Goal: Transaction & Acquisition: Purchase product/service

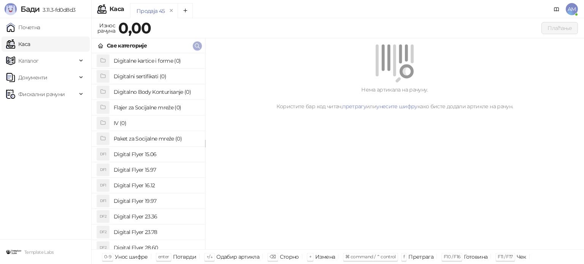
click at [199, 45] on icon "button" at bounding box center [197, 46] width 5 height 5
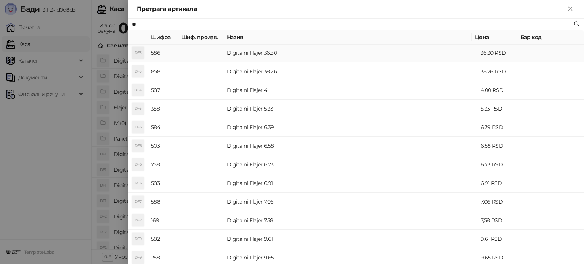
scroll to position [247, 0]
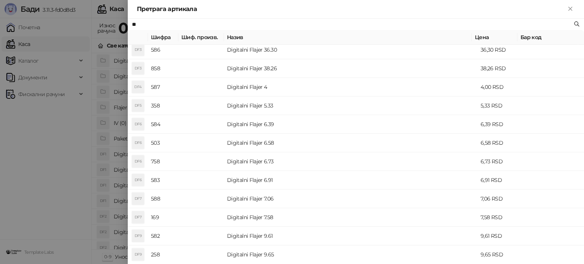
type input "**"
click at [42, 75] on div at bounding box center [292, 132] width 584 height 264
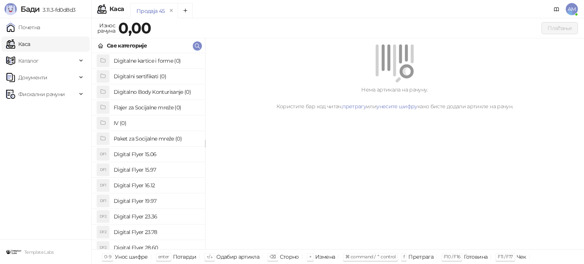
click at [49, 61] on span "Каталог" at bounding box center [41, 60] width 71 height 15
click at [44, 112] on link "Артикли" at bounding box center [26, 111] width 35 height 15
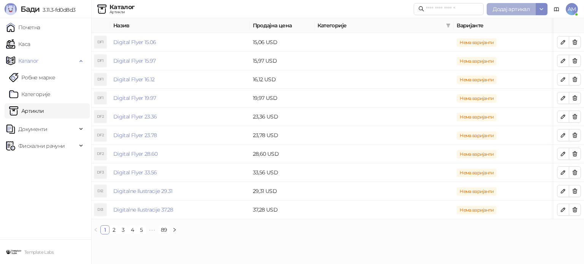
click at [510, 8] on span "Додај артикал" at bounding box center [511, 9] width 37 height 7
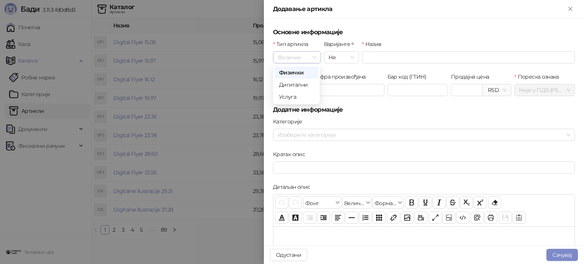
click at [303, 53] on span "Физички" at bounding box center [297, 57] width 39 height 11
drag, startPoint x: 307, startPoint y: 84, endPoint x: 361, endPoint y: 65, distance: 57.3
click at [307, 84] on div "Дигитални" at bounding box center [296, 85] width 35 height 8
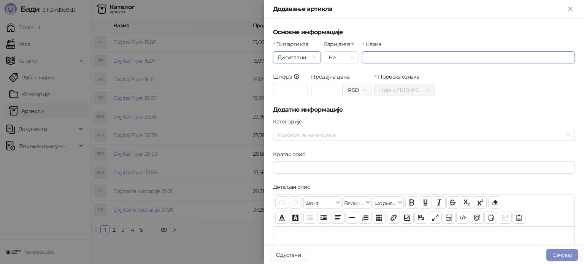
click at [369, 62] on input "Назив" at bounding box center [468, 57] width 213 height 12
type input "*"
type input "**********"
click at [350, 87] on span "RSD" at bounding box center [356, 89] width 19 height 11
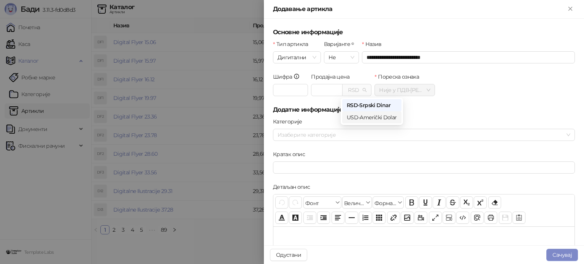
click at [355, 117] on div "USD - Američki Dolar" at bounding box center [372, 117] width 50 height 8
click at [312, 88] on input "Продајна цена" at bounding box center [327, 89] width 31 height 11
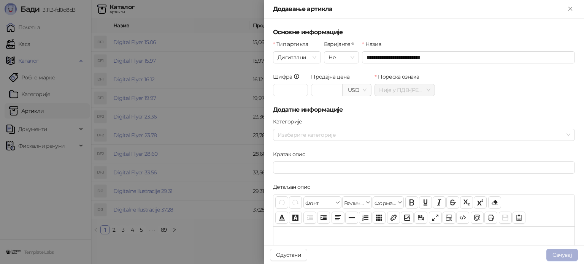
type input "*****"
click at [562, 255] on button "Сачувај" at bounding box center [563, 255] width 32 height 12
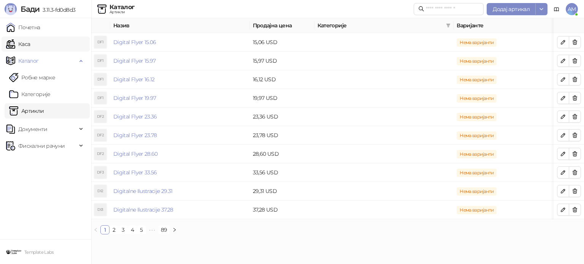
click at [30, 46] on link "Каса" at bounding box center [18, 44] width 24 height 15
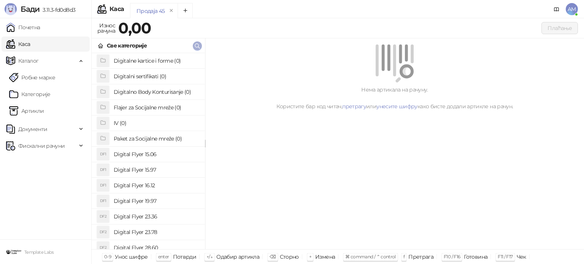
click at [197, 45] on icon "button" at bounding box center [197, 46] width 6 height 6
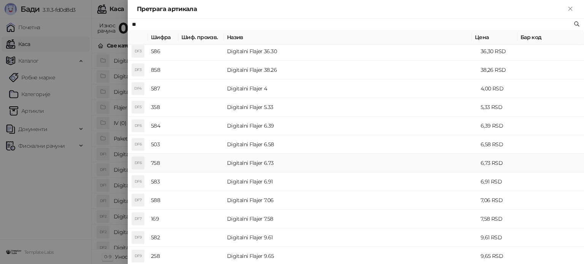
scroll to position [266, 0]
type input "**"
click at [296, 255] on td "Set Digitalnih Flajera 58.00" at bounding box center [351, 254] width 254 height 19
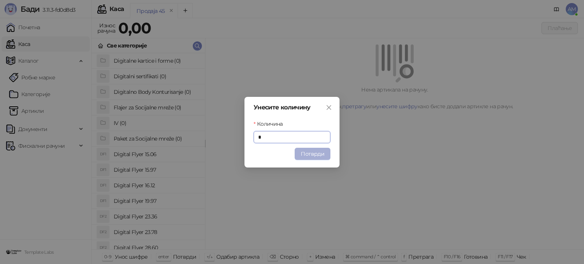
click at [312, 157] on button "Потврди" at bounding box center [313, 154] width 36 height 12
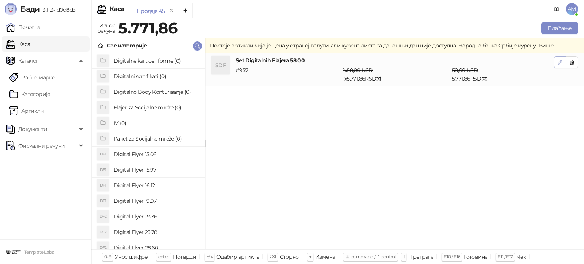
click at [554, 65] on button "button" at bounding box center [560, 62] width 12 height 12
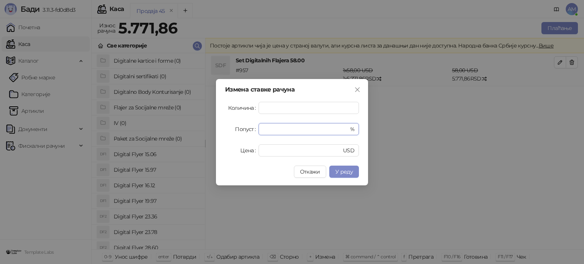
drag, startPoint x: 269, startPoint y: 131, endPoint x: 249, endPoint y: 134, distance: 20.4
click at [249, 134] on div "Попуст * %" at bounding box center [292, 129] width 134 height 12
type input "**"
click at [349, 167] on button "У реду" at bounding box center [345, 172] width 30 height 12
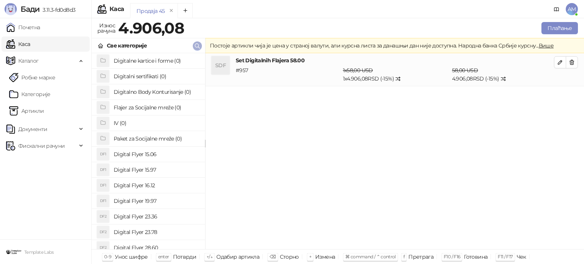
click at [199, 44] on icon "button" at bounding box center [197, 46] width 6 height 6
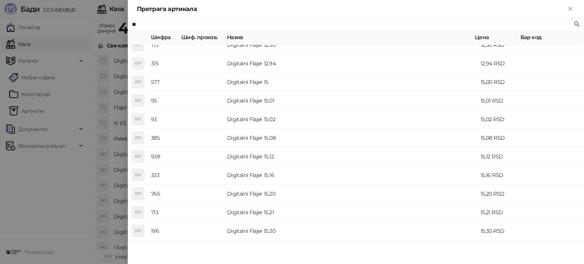
scroll to position [152, 0]
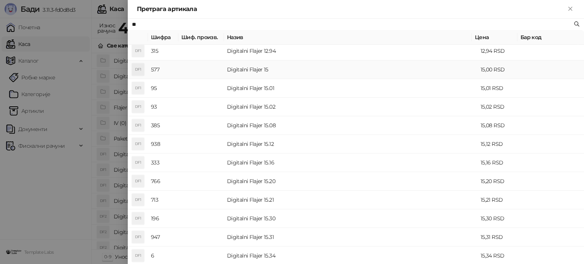
type input "**"
click at [269, 65] on td "Digitalni Flajer 15" at bounding box center [351, 70] width 254 height 19
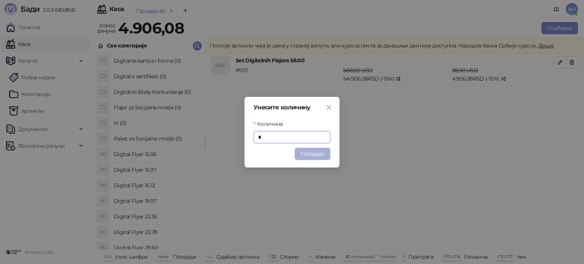
click at [318, 155] on button "Потврди" at bounding box center [313, 154] width 36 height 12
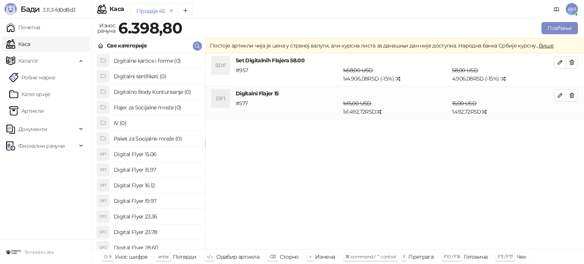
click at [455, 135] on div "SDF Set Digitalnih Flajera 58.00 # 957 1 x 58,00 USD 1 x 4.906,08 RSD (- 15 %) …" at bounding box center [394, 151] width 379 height 197
click at [562, 59] on span "button" at bounding box center [560, 62] width 6 height 7
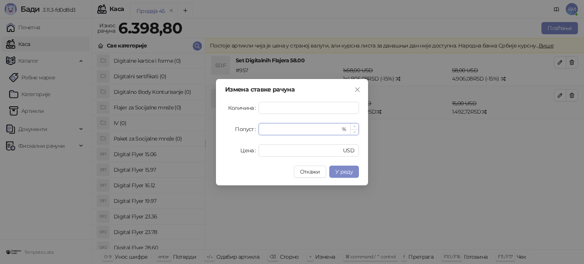
drag, startPoint x: 293, startPoint y: 129, endPoint x: 262, endPoint y: 131, distance: 30.9
click at [262, 131] on div "** %" at bounding box center [309, 129] width 100 height 12
click at [350, 171] on span "У реду" at bounding box center [345, 172] width 18 height 7
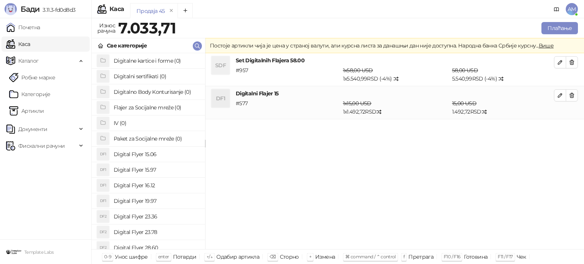
click at [560, 95] on icon "button" at bounding box center [560, 95] width 6 height 6
type input "*"
type input "**"
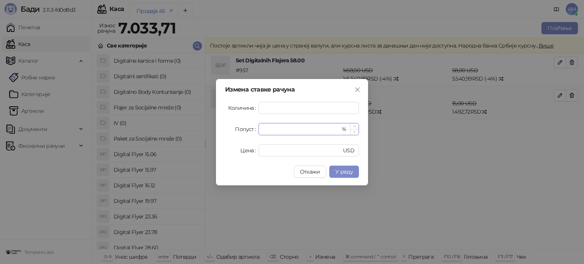
drag, startPoint x: 277, startPoint y: 129, endPoint x: 262, endPoint y: 132, distance: 15.5
click at [262, 132] on div "* %" at bounding box center [309, 129] width 100 height 12
type input "*"
click at [347, 168] on button "У реду" at bounding box center [345, 172] width 30 height 12
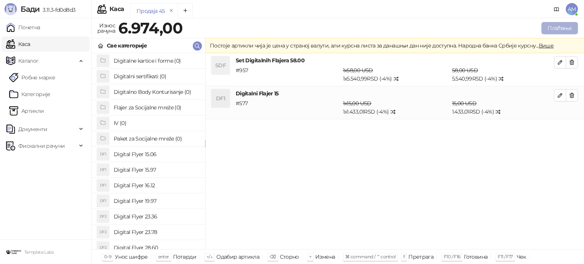
click at [556, 29] on button "Плаћање" at bounding box center [560, 28] width 37 height 12
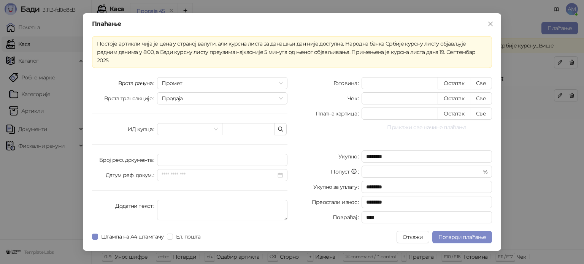
click at [422, 124] on button "Прикажи све начине плаћања" at bounding box center [427, 127] width 131 height 9
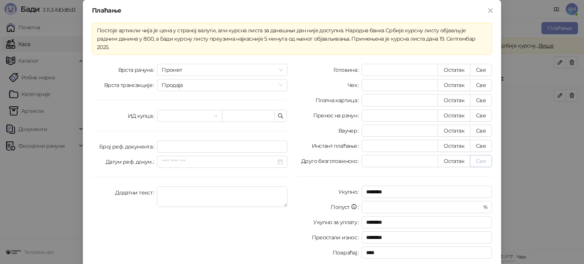
click at [483, 155] on button "Све" at bounding box center [481, 161] width 22 height 12
type input "****"
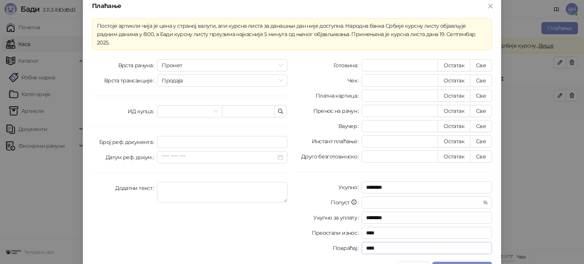
scroll to position [13, 0]
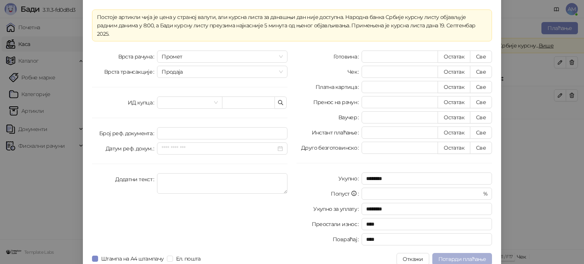
click at [470, 256] on span "Потврди плаћање" at bounding box center [463, 259] width 48 height 7
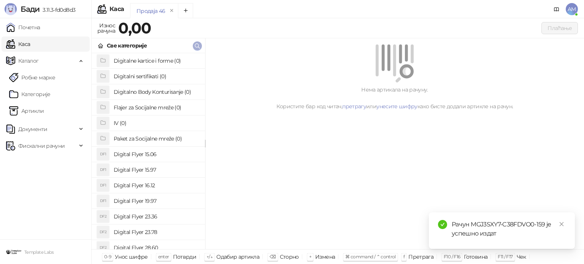
click at [198, 45] on icon "button" at bounding box center [197, 46] width 6 height 6
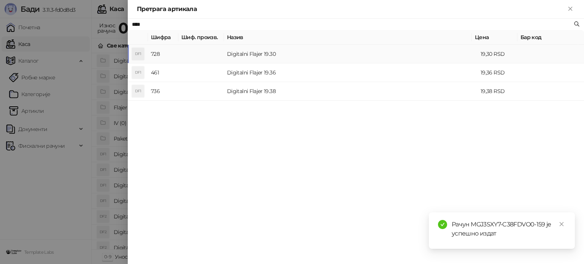
type input "****"
click at [266, 54] on td "Digitalni Flajer 19.30" at bounding box center [351, 54] width 254 height 19
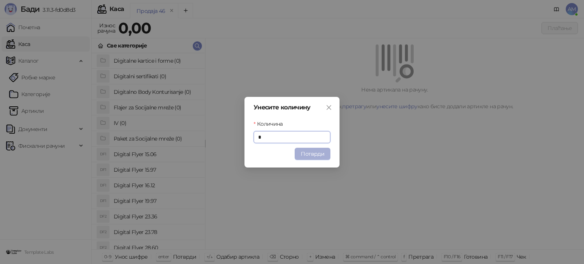
click at [307, 154] on button "Потврди" at bounding box center [313, 154] width 36 height 12
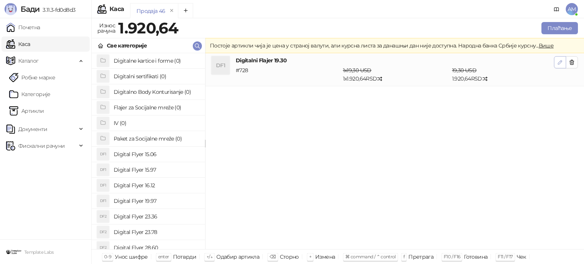
click at [559, 64] on icon "button" at bounding box center [560, 62] width 6 height 6
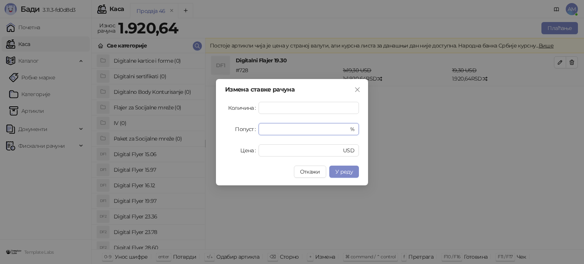
drag, startPoint x: 265, startPoint y: 132, endPoint x: 253, endPoint y: 132, distance: 12.2
click at [253, 132] on div "Попуст * %" at bounding box center [292, 129] width 134 height 12
type input "**"
click at [347, 169] on span "У реду" at bounding box center [345, 172] width 18 height 7
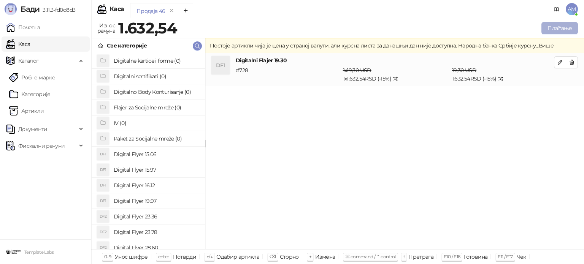
click at [558, 24] on button "Плаћање" at bounding box center [560, 28] width 37 height 12
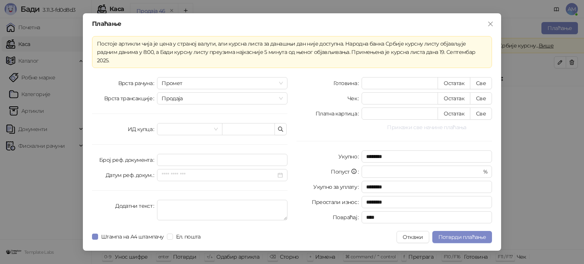
click at [408, 124] on button "Прикажи све начине плаћања" at bounding box center [427, 127] width 131 height 9
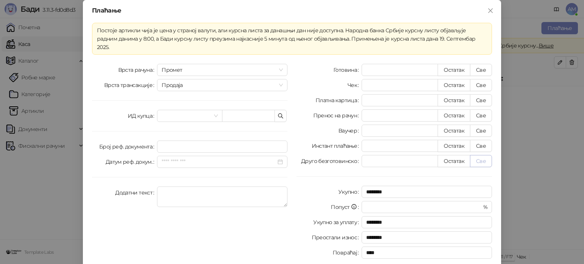
click at [479, 155] on button "Све" at bounding box center [481, 161] width 22 height 12
type input "*******"
type input "****"
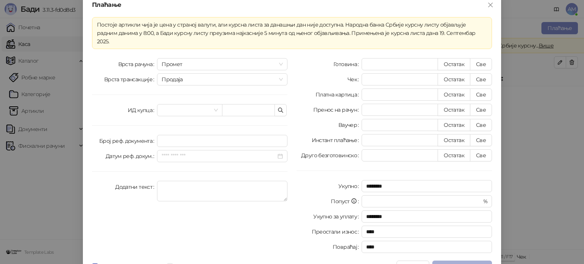
scroll to position [13, 0]
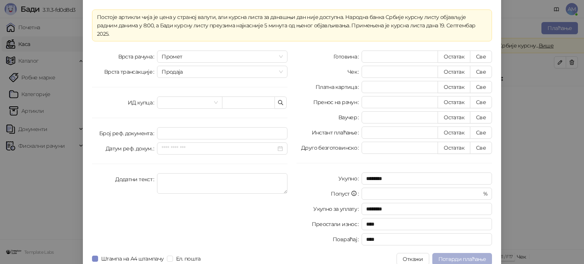
click at [463, 256] on span "Потврди плаћање" at bounding box center [463, 259] width 48 height 7
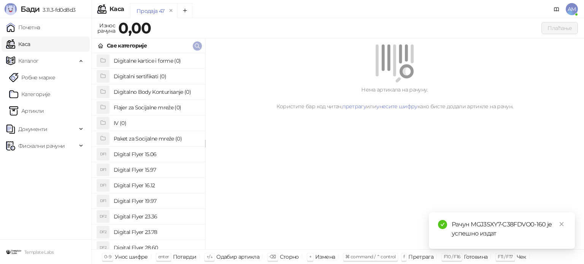
click at [200, 46] on icon "button" at bounding box center [197, 46] width 6 height 6
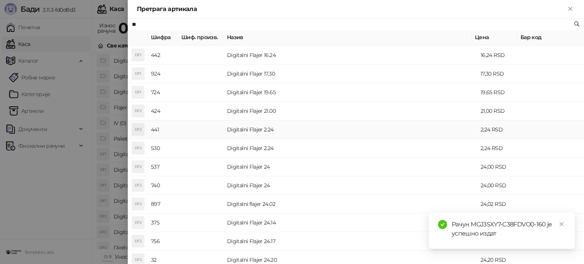
scroll to position [152, 0]
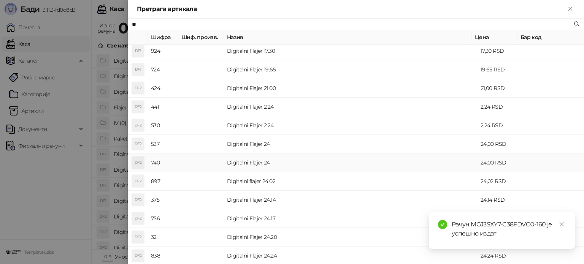
type input "**"
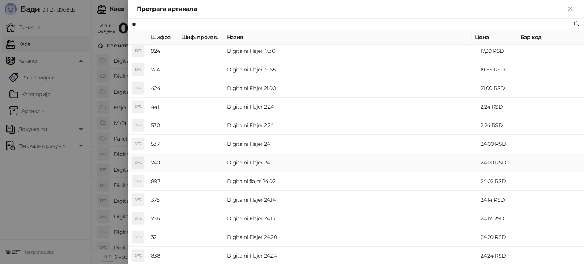
click at [266, 164] on td "Digitalni Flajer 24" at bounding box center [351, 163] width 254 height 19
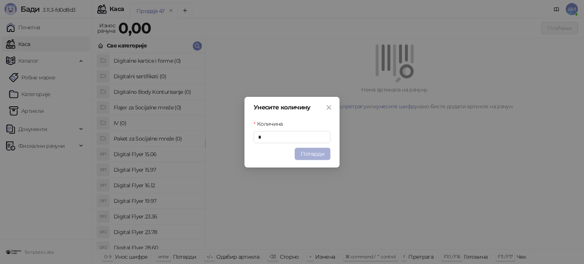
click at [308, 156] on button "Потврди" at bounding box center [313, 154] width 36 height 12
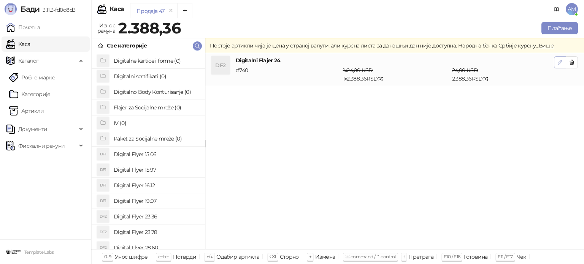
click at [555, 62] on button "button" at bounding box center [560, 62] width 12 height 12
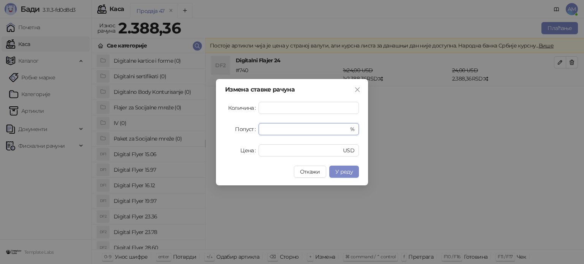
click at [239, 135] on div "Попуст * %" at bounding box center [292, 129] width 134 height 12
type input "**"
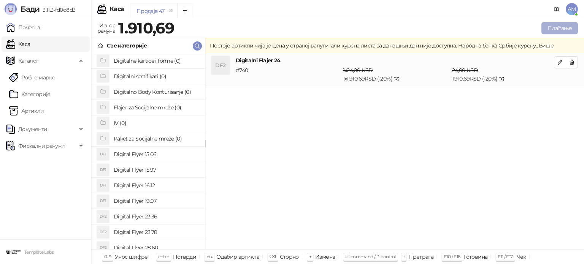
click at [566, 28] on button "Плаћање" at bounding box center [560, 28] width 37 height 12
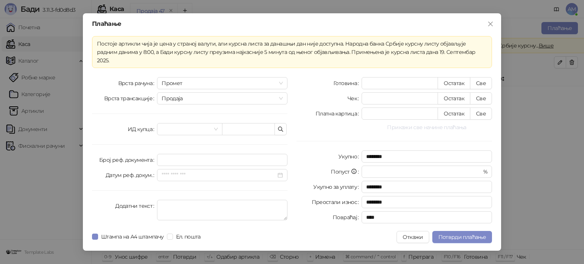
click at [442, 125] on button "Прикажи све начине плаћања" at bounding box center [427, 127] width 131 height 9
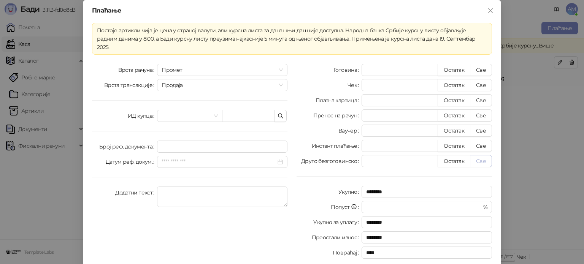
click at [481, 155] on button "Све" at bounding box center [481, 161] width 22 height 12
type input "*******"
type input "****"
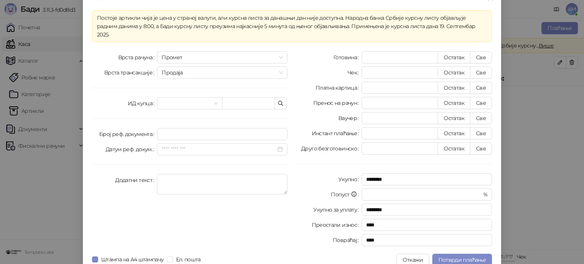
scroll to position [13, 0]
click at [454, 256] on span "Потврди плаћање" at bounding box center [463, 259] width 48 height 7
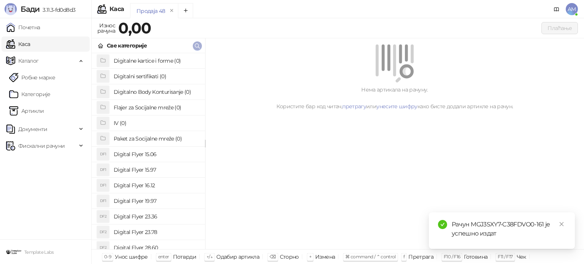
click at [196, 46] on icon "button" at bounding box center [197, 46] width 6 height 6
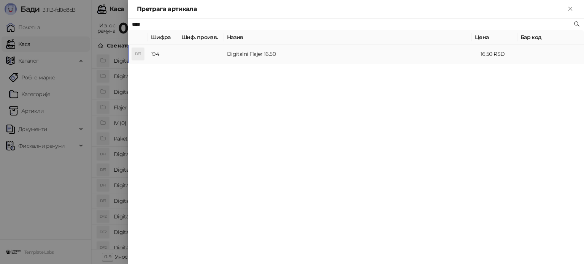
type input "****"
click at [213, 59] on td at bounding box center [201, 54] width 46 height 19
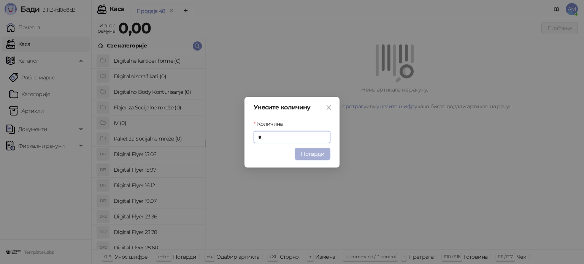
click at [317, 158] on button "Потврди" at bounding box center [313, 154] width 36 height 12
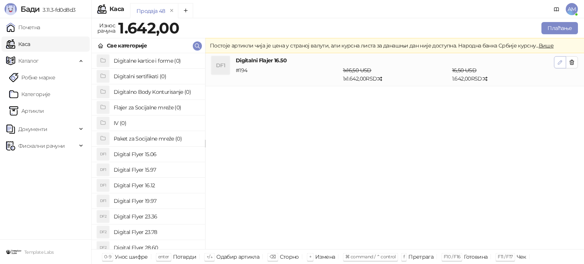
click at [564, 62] on button "button" at bounding box center [560, 62] width 12 height 12
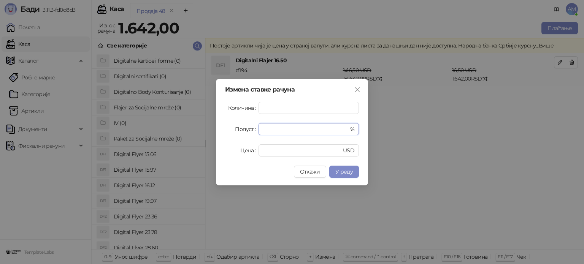
drag, startPoint x: 276, startPoint y: 127, endPoint x: 244, endPoint y: 132, distance: 32.3
click at [244, 132] on div "Попуст * %" at bounding box center [292, 129] width 134 height 12
type input "**"
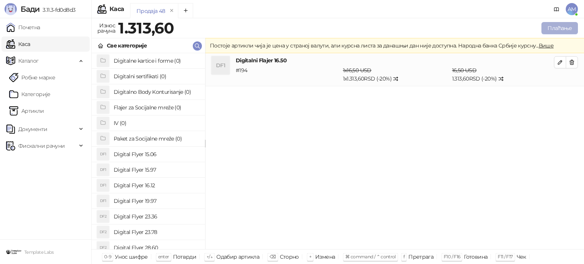
click at [560, 26] on button "Плаћање" at bounding box center [560, 28] width 37 height 12
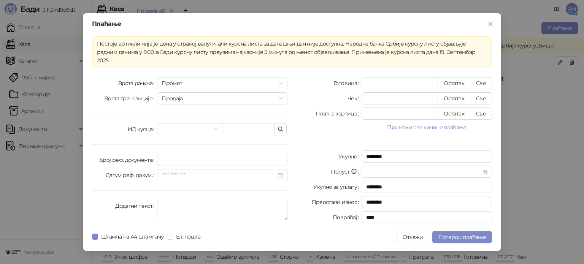
drag, startPoint x: 397, startPoint y: 123, endPoint x: 463, endPoint y: 154, distance: 72.3
click at [399, 123] on button "Прикажи све начине плаћања" at bounding box center [427, 127] width 131 height 9
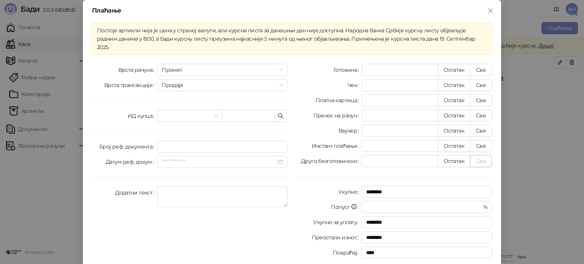
drag, startPoint x: 477, startPoint y: 150, endPoint x: 476, endPoint y: 169, distance: 18.7
click at [478, 155] on button "Све" at bounding box center [481, 161] width 22 height 12
type input "******"
type input "****"
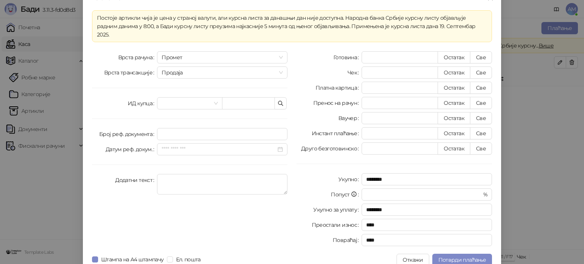
scroll to position [13, 0]
click at [467, 253] on button "Потврди плаћање" at bounding box center [463, 259] width 60 height 12
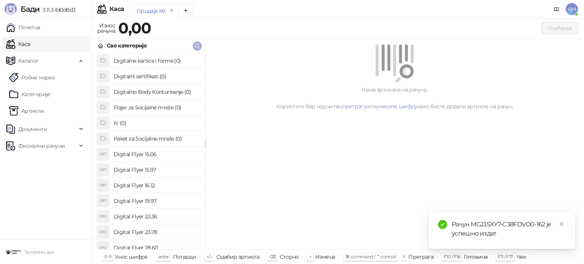
click at [196, 44] on icon "button" at bounding box center [197, 46] width 6 height 6
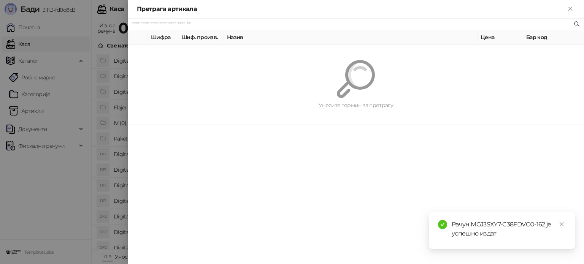
type input "*"
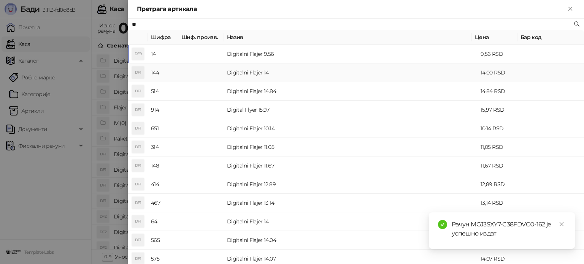
type input "**"
click at [257, 76] on td "Digitalni Flajer 14" at bounding box center [351, 73] width 254 height 19
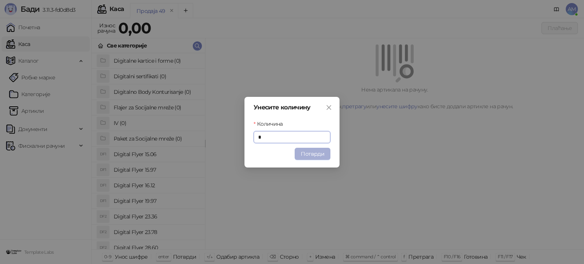
click at [307, 157] on button "Потврди" at bounding box center [313, 154] width 36 height 12
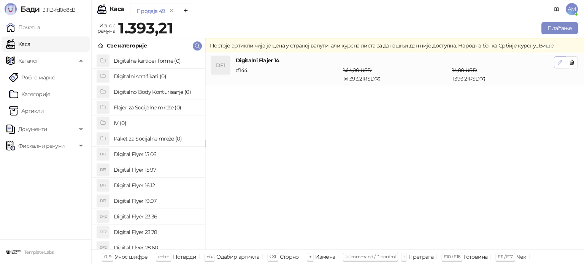
click at [558, 62] on icon "button" at bounding box center [560, 62] width 6 height 6
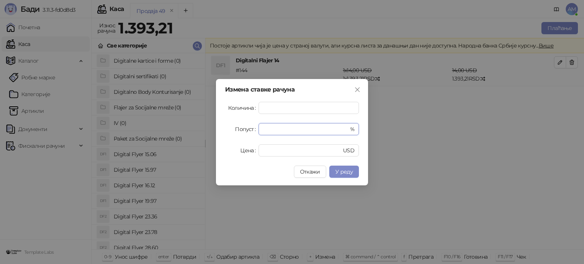
drag, startPoint x: 271, startPoint y: 132, endPoint x: 246, endPoint y: 134, distance: 25.2
click at [246, 134] on div "Попуст * %" at bounding box center [292, 129] width 134 height 12
click at [352, 171] on span "У реду" at bounding box center [345, 172] width 18 height 7
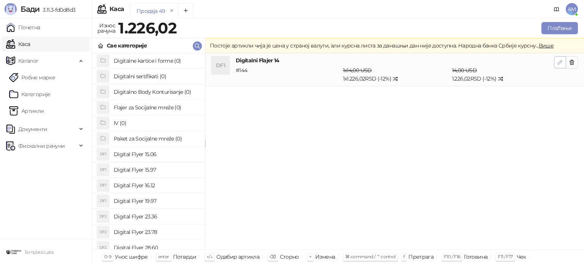
click at [559, 64] on icon "button" at bounding box center [561, 63] width 4 height 4
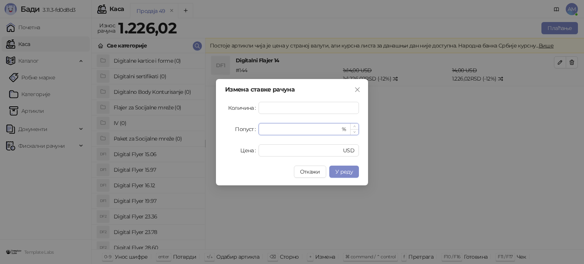
click at [355, 133] on icon "down" at bounding box center [355, 132] width 3 height 3
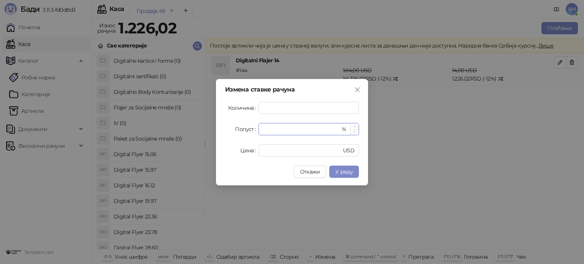
click at [355, 133] on icon "down" at bounding box center [355, 132] width 3 height 3
click at [352, 171] on span "У реду" at bounding box center [345, 172] width 18 height 7
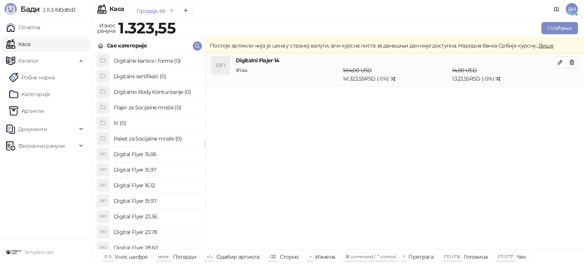
click at [553, 64] on h4 "Digitalni Flajer 14" at bounding box center [395, 60] width 318 height 8
click at [556, 64] on button "button" at bounding box center [560, 62] width 12 height 12
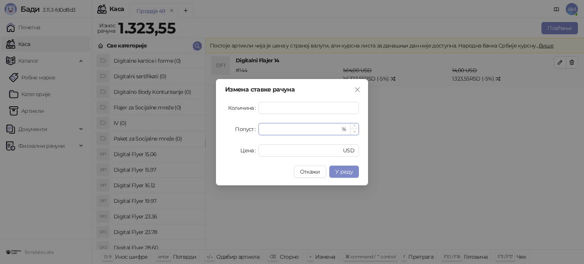
type input "*"
click at [355, 132] on icon "down" at bounding box center [355, 132] width 2 height 2
click at [352, 167] on button "У реду" at bounding box center [345, 172] width 30 height 12
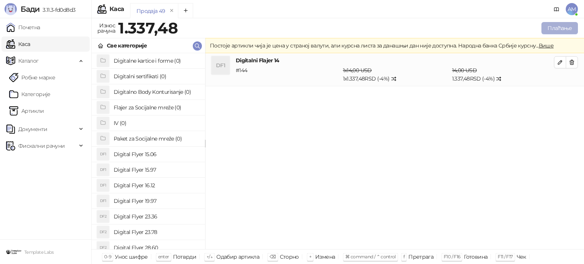
click at [548, 30] on button "Плаћање" at bounding box center [560, 28] width 37 height 12
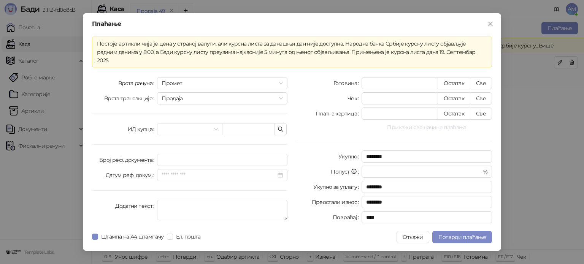
click at [428, 125] on button "Прикажи све начине плаћања" at bounding box center [427, 127] width 131 height 9
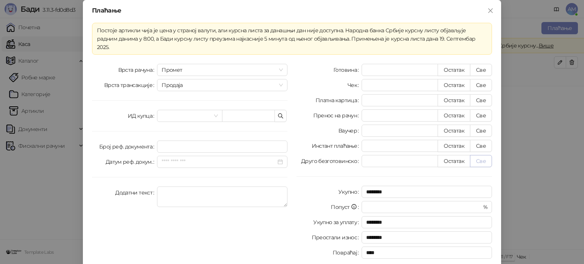
click at [476, 155] on button "Све" at bounding box center [481, 161] width 22 height 12
type input "*******"
type input "****"
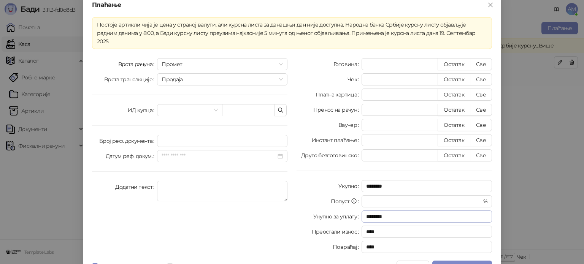
scroll to position [13, 0]
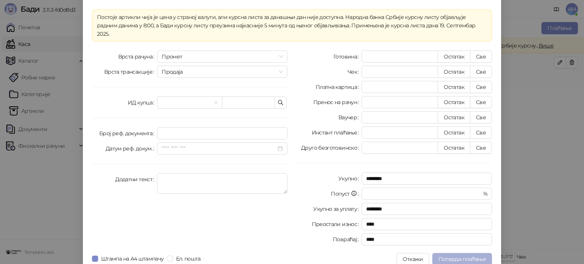
click at [462, 253] on button "Потврди плаћање" at bounding box center [463, 259] width 60 height 12
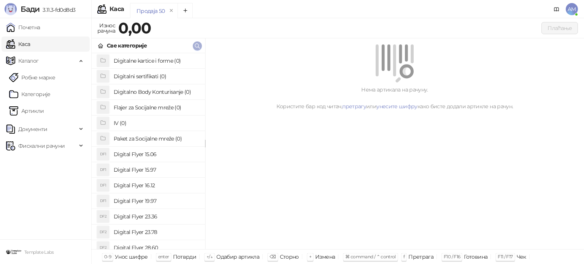
click at [194, 45] on icon "button" at bounding box center [197, 46] width 6 height 6
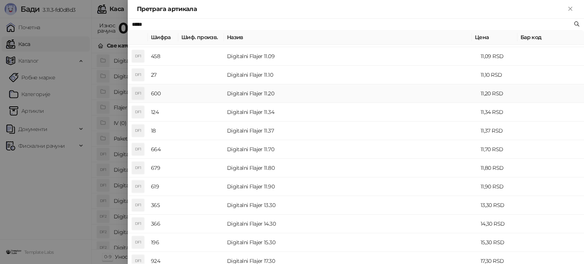
scroll to position [114, 0]
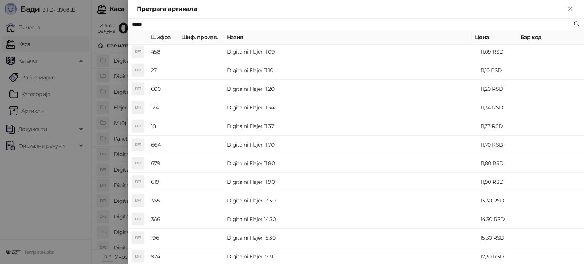
type input "*****"
click at [62, 62] on div at bounding box center [292, 132] width 584 height 264
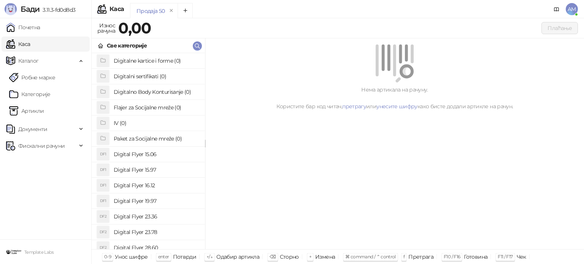
click at [62, 62] on span "Каталог" at bounding box center [41, 60] width 71 height 15
click at [61, 65] on span "Каталог" at bounding box center [41, 60] width 71 height 15
click at [44, 104] on link "Артикли" at bounding box center [26, 111] width 35 height 15
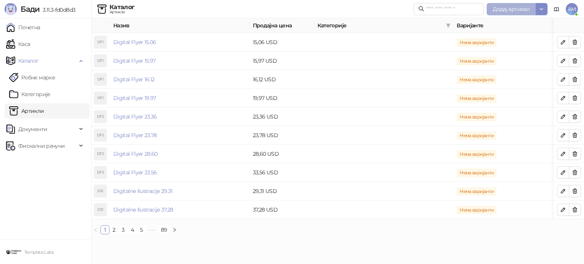
click at [513, 12] on span "Додај артикал" at bounding box center [511, 9] width 37 height 7
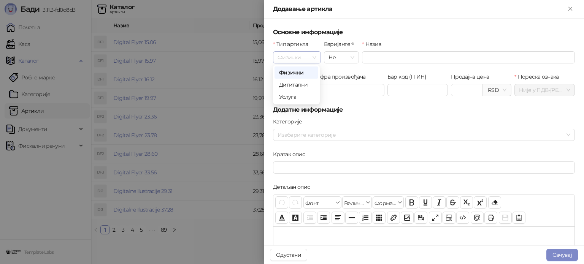
click at [298, 53] on span "Физички" at bounding box center [297, 57] width 39 height 11
drag, startPoint x: 307, startPoint y: 88, endPoint x: 387, endPoint y: 71, distance: 81.4
click at [307, 87] on div "Дигитални" at bounding box center [296, 85] width 35 height 8
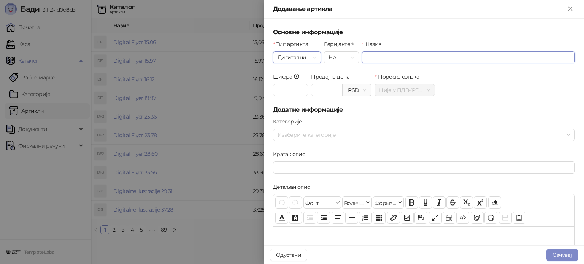
click at [391, 59] on input "Назив" at bounding box center [468, 57] width 213 height 12
click at [356, 88] on span "RSD" at bounding box center [356, 89] width 19 height 11
type input "**********"
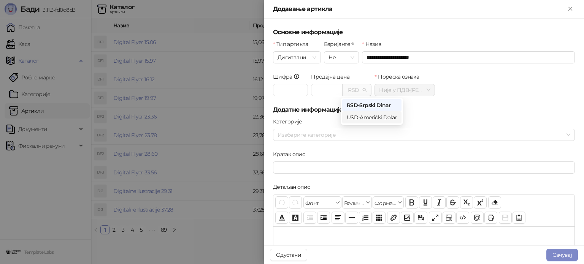
click at [362, 118] on div "USD - Američki Dolar" at bounding box center [372, 117] width 50 height 8
click at [322, 89] on input "Продајна цена" at bounding box center [327, 89] width 31 height 11
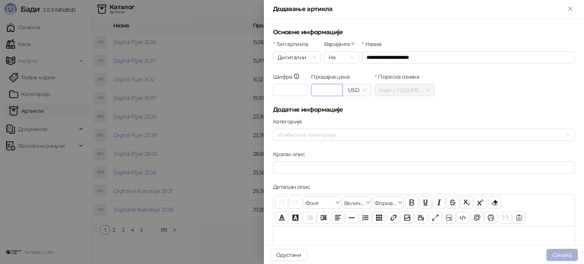
type input "*****"
click at [564, 256] on button "Сачувај" at bounding box center [563, 255] width 32 height 12
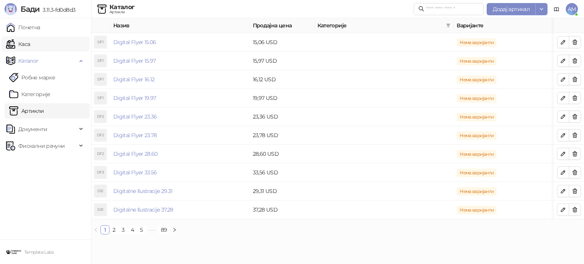
click at [30, 38] on link "Каса" at bounding box center [18, 44] width 24 height 15
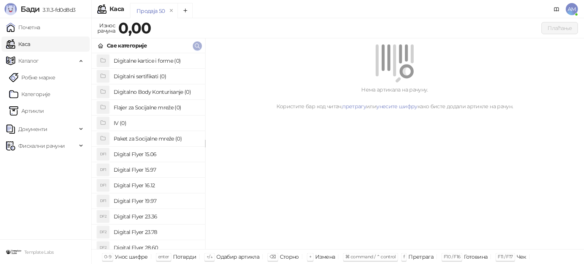
click at [198, 45] on icon "button" at bounding box center [197, 46] width 6 height 6
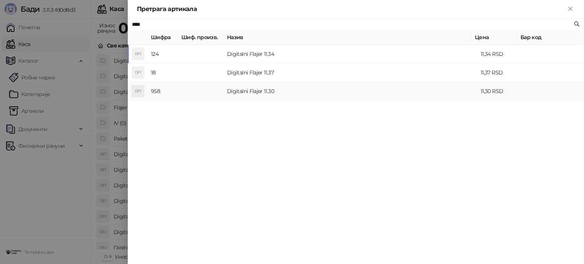
type input "****"
click at [262, 92] on td "Digitalni Flajer 11.30" at bounding box center [351, 91] width 254 height 19
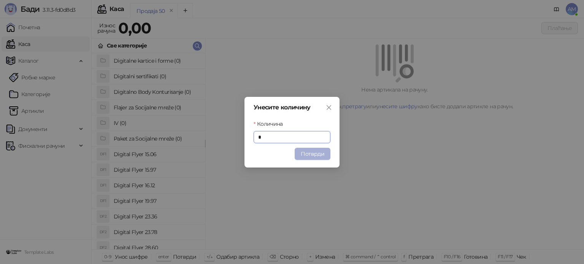
click at [301, 152] on button "Потврди" at bounding box center [313, 154] width 36 height 12
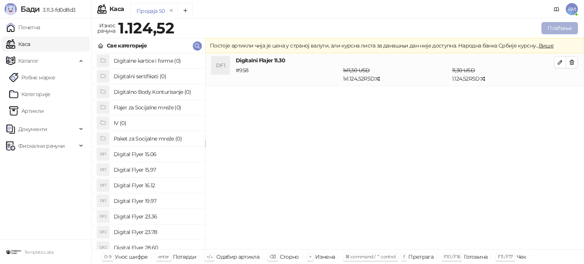
click at [559, 30] on button "Плаћање" at bounding box center [560, 28] width 37 height 12
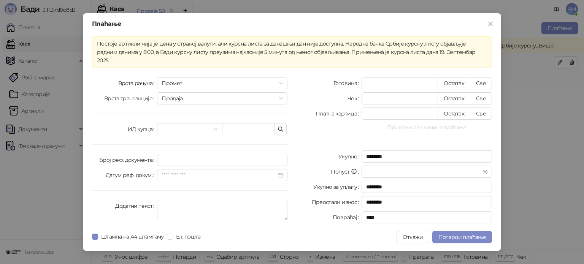
click at [431, 124] on button "Прикажи све начине плаћања" at bounding box center [427, 127] width 131 height 9
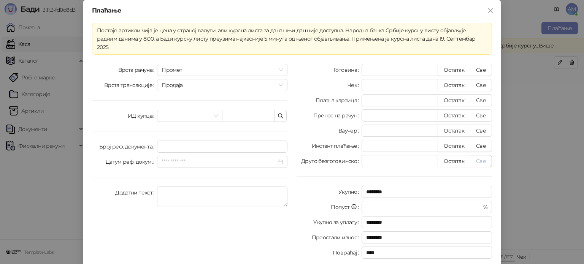
click at [476, 155] on button "Све" at bounding box center [481, 161] width 22 height 12
type input "*******"
type input "****"
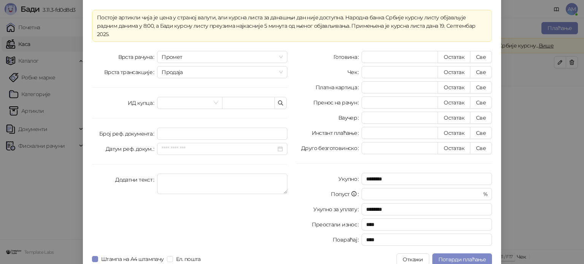
scroll to position [13, 0]
click at [466, 256] on span "Потврди плаћање" at bounding box center [463, 259] width 48 height 7
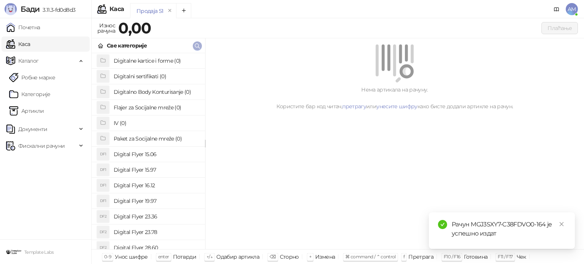
click at [199, 44] on icon "button" at bounding box center [197, 46] width 6 height 6
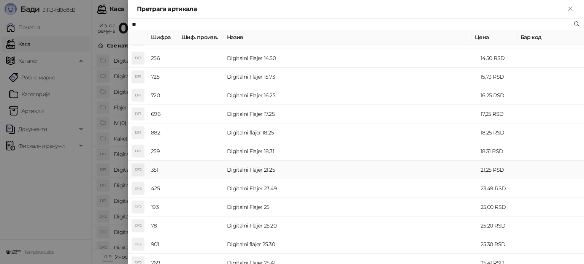
scroll to position [76, 0]
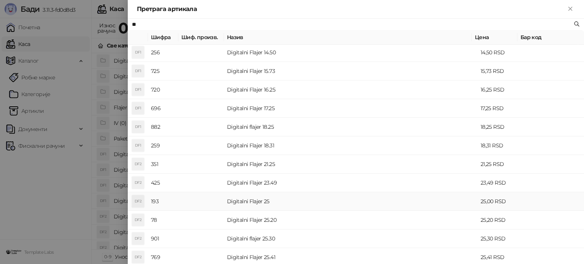
type input "**"
click at [264, 203] on td "Digitalni Flajer 25" at bounding box center [351, 202] width 254 height 19
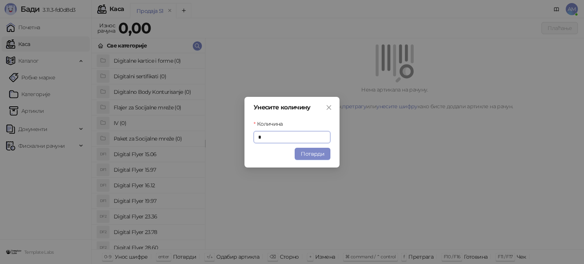
drag, startPoint x: 303, startPoint y: 157, endPoint x: 560, endPoint y: 146, distance: 257.4
click at [303, 157] on button "Потврди" at bounding box center [313, 154] width 36 height 12
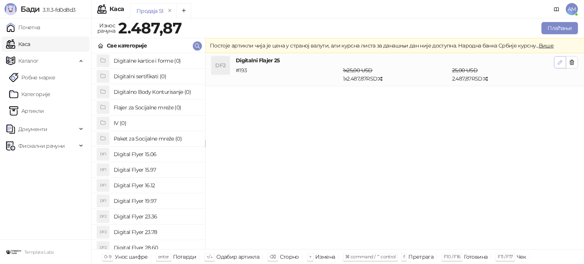
click at [558, 61] on icon "button" at bounding box center [560, 62] width 6 height 6
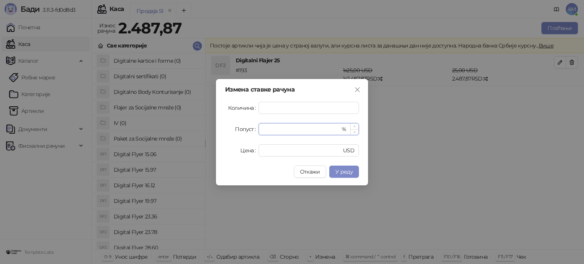
drag, startPoint x: 282, startPoint y: 128, endPoint x: 261, endPoint y: 129, distance: 20.9
click at [261, 129] on div "* %" at bounding box center [309, 129] width 100 height 12
click at [351, 170] on span "У реду" at bounding box center [345, 172] width 18 height 7
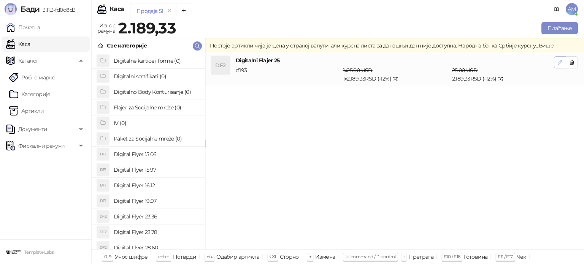
click at [557, 67] on button "button" at bounding box center [560, 62] width 12 height 12
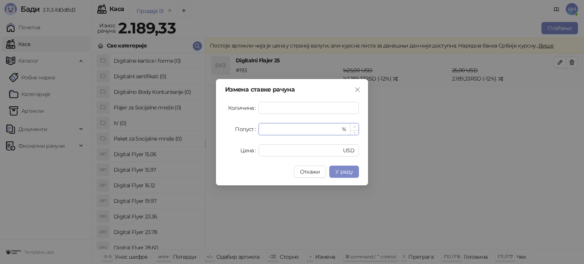
click at [355, 126] on icon "up" at bounding box center [355, 127] width 3 height 3
type input "**"
click at [355, 126] on icon "up" at bounding box center [355, 127] width 3 height 3
click at [349, 173] on span "У реду" at bounding box center [345, 172] width 18 height 7
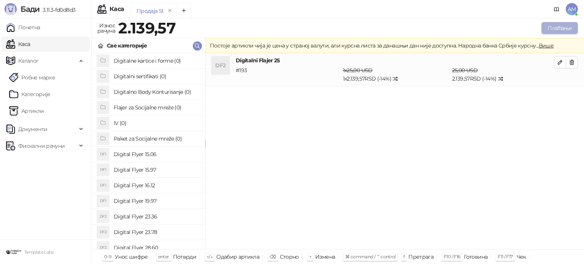
click at [551, 29] on button "Плаћање" at bounding box center [560, 28] width 37 height 12
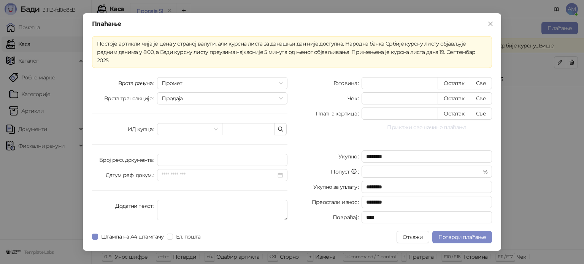
click at [432, 126] on button "Прикажи све начине плаћања" at bounding box center [427, 127] width 131 height 9
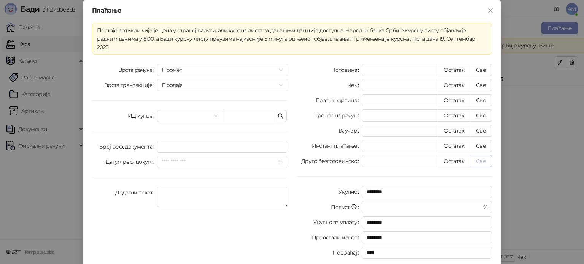
click at [475, 155] on button "Све" at bounding box center [481, 161] width 22 height 12
type input "*******"
type input "****"
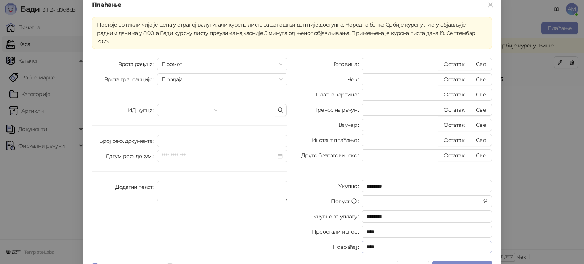
scroll to position [13, 0]
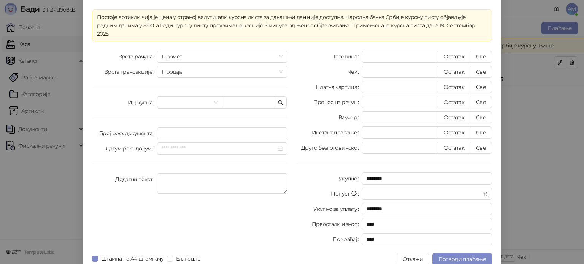
click at [471, 244] on div "Плаћање Постоје артикли чија је цена у страној валути, али курсна листа за дана…" at bounding box center [292, 130] width 419 height 287
click at [473, 256] on span "Потврди плаћање" at bounding box center [463, 259] width 48 height 7
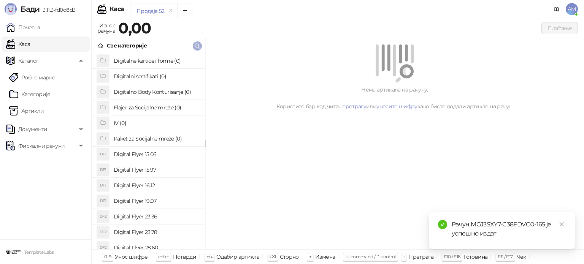
click at [195, 44] on icon "button" at bounding box center [197, 46] width 6 height 6
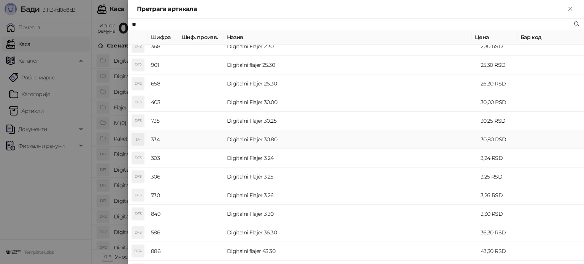
scroll to position [266, 0]
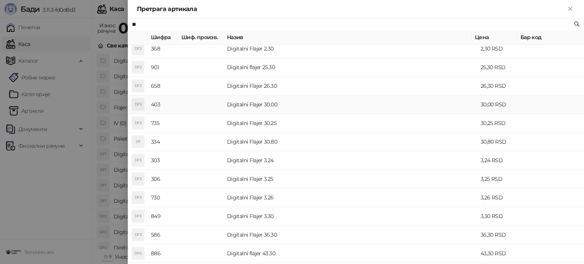
click at [252, 107] on td "Digitalni Flajer 30.00" at bounding box center [351, 105] width 254 height 19
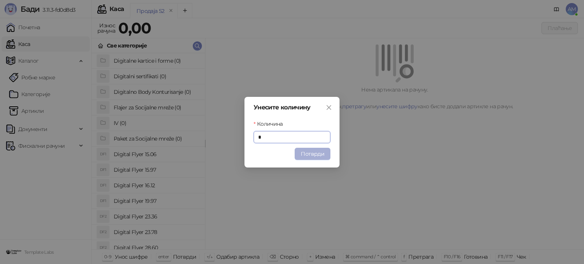
click at [308, 149] on button "Потврди" at bounding box center [313, 154] width 36 height 12
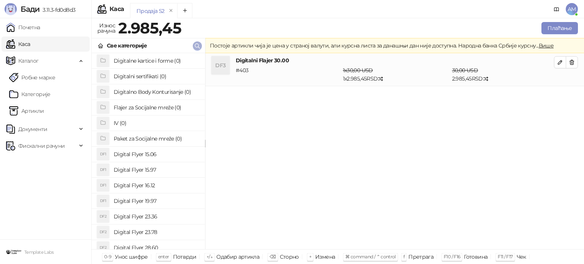
click at [198, 44] on icon "button" at bounding box center [197, 46] width 5 height 5
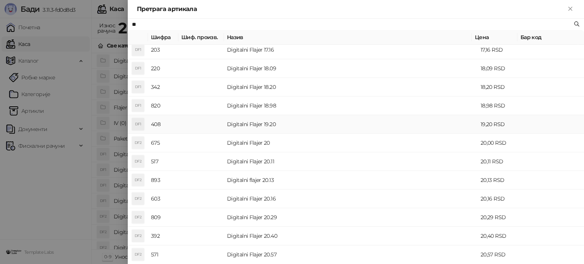
scroll to position [266, 0]
click at [262, 123] on td "Digitalni Flajer 20" at bounding box center [351, 123] width 254 height 19
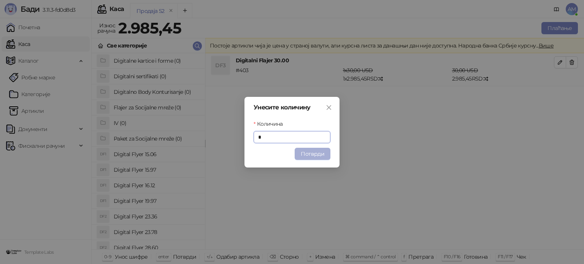
click at [310, 150] on button "Потврди" at bounding box center [313, 154] width 36 height 12
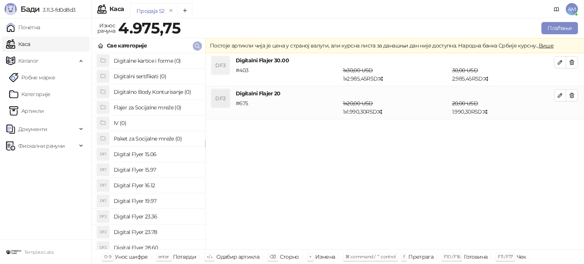
click at [198, 44] on icon "button" at bounding box center [197, 46] width 5 height 5
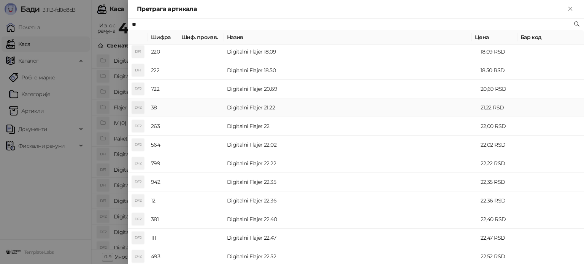
scroll to position [190, 0]
click at [279, 120] on td "Digitalni Flajer 22" at bounding box center [351, 125] width 254 height 19
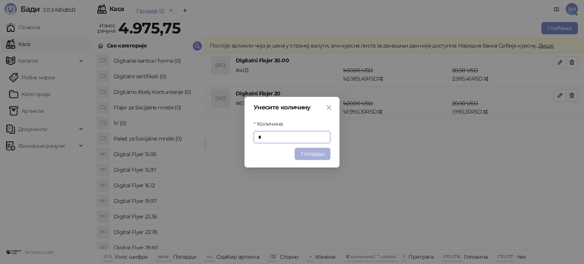
click at [320, 155] on button "Потврди" at bounding box center [313, 154] width 36 height 12
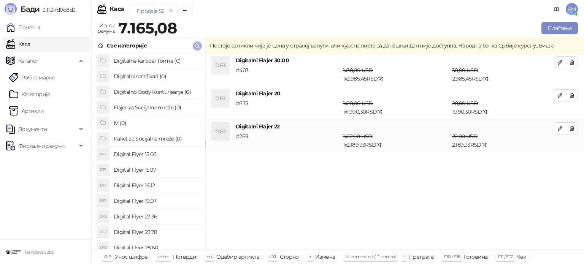
click at [197, 45] on icon "button" at bounding box center [197, 46] width 6 height 6
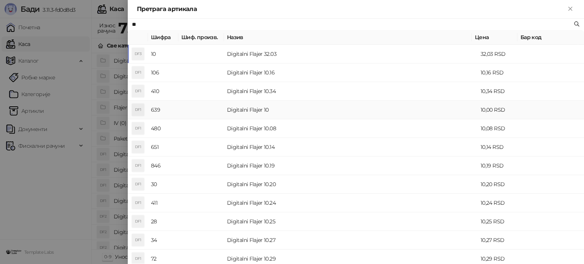
type input "**"
click at [254, 109] on td "Digitalni Flajer 10" at bounding box center [351, 110] width 254 height 19
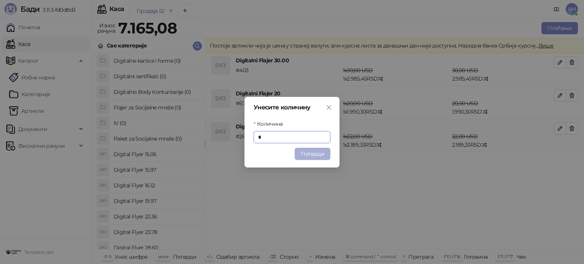
click at [303, 155] on button "Потврди" at bounding box center [313, 154] width 36 height 12
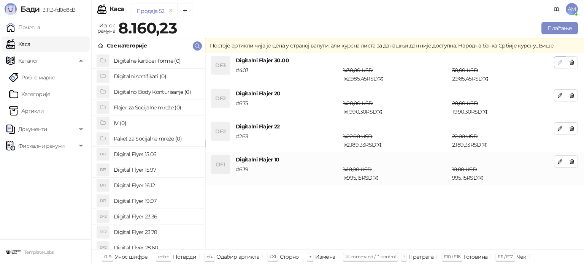
click at [556, 61] on button "button" at bounding box center [560, 62] width 12 height 12
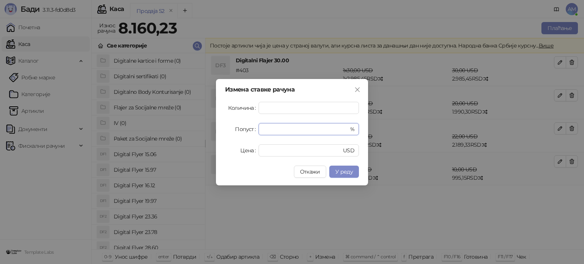
drag, startPoint x: 271, startPoint y: 133, endPoint x: 249, endPoint y: 137, distance: 22.0
click at [249, 137] on form "Количина * Попуст * % Цена ** USD" at bounding box center [292, 129] width 134 height 55
click at [355, 174] on button "У реду" at bounding box center [345, 172] width 30 height 12
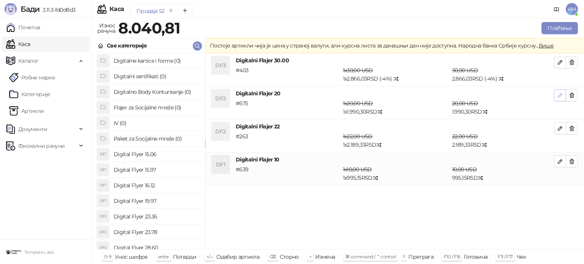
click at [562, 98] on span "button" at bounding box center [560, 95] width 6 height 7
type input "*"
type input "**"
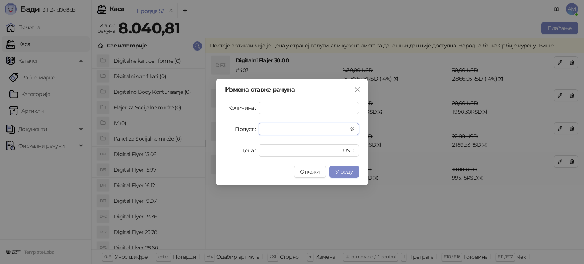
click at [253, 131] on div "Попуст * %" at bounding box center [292, 129] width 134 height 12
drag, startPoint x: 342, startPoint y: 171, endPoint x: 412, endPoint y: 157, distance: 71.5
click at [342, 172] on span "У реду" at bounding box center [345, 172] width 18 height 7
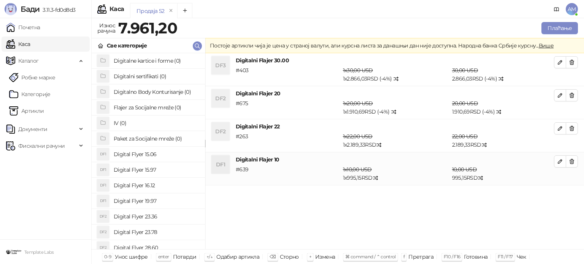
drag, startPoint x: 561, startPoint y: 127, endPoint x: 554, endPoint y: 127, distance: 6.5
click at [561, 127] on icon "button" at bounding box center [560, 129] width 6 height 6
type input "*"
type input "**"
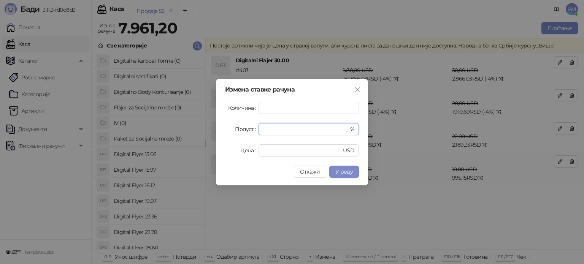
drag, startPoint x: 254, startPoint y: 130, endPoint x: 239, endPoint y: 130, distance: 14.8
click at [240, 130] on div "Попуст * %" at bounding box center [292, 129] width 134 height 12
click at [352, 172] on span "У реду" at bounding box center [345, 172] width 18 height 7
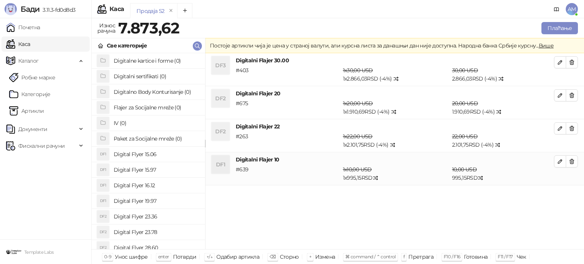
drag, startPoint x: 559, startPoint y: 162, endPoint x: 369, endPoint y: 170, distance: 190.0
click at [559, 162] on icon "button" at bounding box center [560, 162] width 6 height 6
type input "*"
type input "**"
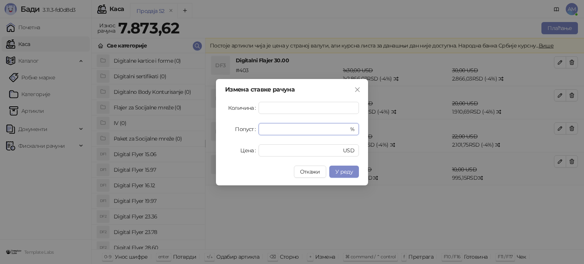
drag, startPoint x: 286, startPoint y: 127, endPoint x: 248, endPoint y: 132, distance: 38.0
click at [248, 132] on div "Попуст * %" at bounding box center [292, 129] width 134 height 12
type input "*"
click at [352, 171] on span "У реду" at bounding box center [345, 172] width 18 height 7
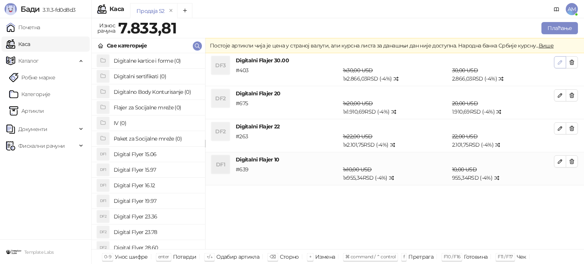
click at [559, 63] on icon "button" at bounding box center [561, 63] width 4 height 4
type input "**"
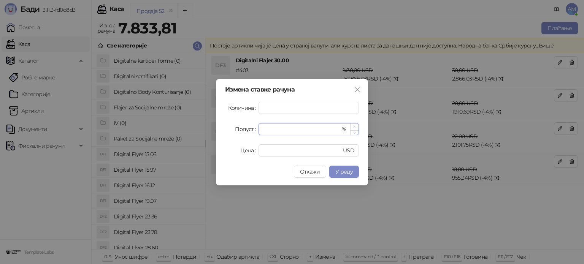
click at [355, 127] on icon "up" at bounding box center [355, 127] width 2 height 2
click at [356, 126] on span "Increase Value" at bounding box center [354, 127] width 8 height 7
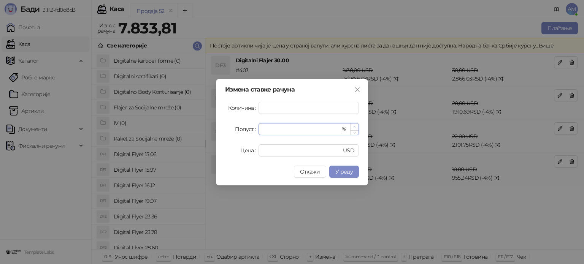
click at [356, 126] on span "Increase Value" at bounding box center [354, 127] width 8 height 7
click at [347, 172] on span "У реду" at bounding box center [345, 172] width 18 height 7
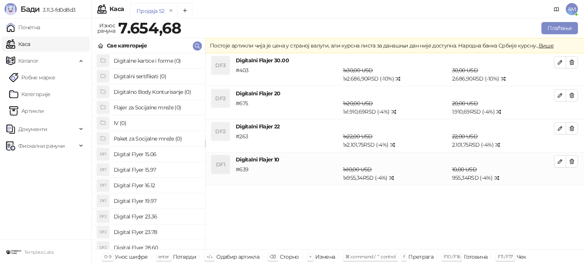
drag, startPoint x: 561, startPoint y: 92, endPoint x: 508, endPoint y: 101, distance: 54.1
click at [561, 92] on icon "button" at bounding box center [560, 95] width 6 height 6
type input "*"
type input "**"
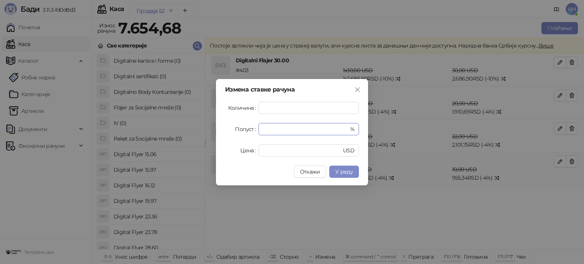
click at [258, 126] on div "Попуст * %" at bounding box center [292, 129] width 134 height 12
drag, startPoint x: 341, startPoint y: 171, endPoint x: 550, endPoint y: 126, distance: 213.8
click at [342, 171] on span "У реду" at bounding box center [345, 172] width 18 height 7
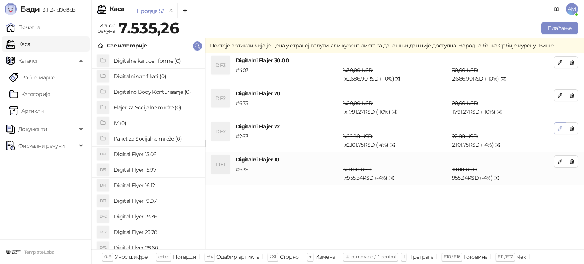
drag, startPoint x: 560, startPoint y: 131, endPoint x: 355, endPoint y: 136, distance: 205.5
click at [560, 131] on icon "button" at bounding box center [560, 129] width 6 height 6
type input "*"
type input "**"
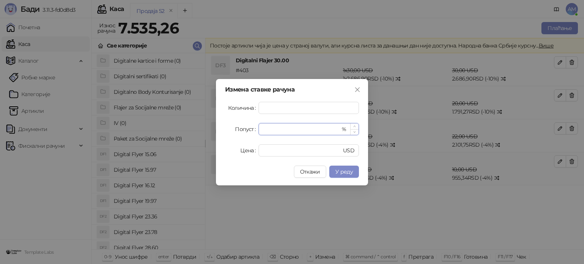
drag, startPoint x: 287, startPoint y: 125, endPoint x: 262, endPoint y: 126, distance: 25.1
click at [262, 126] on div "* %" at bounding box center [309, 129] width 100 height 12
click at [348, 170] on span "У реду" at bounding box center [345, 172] width 18 height 7
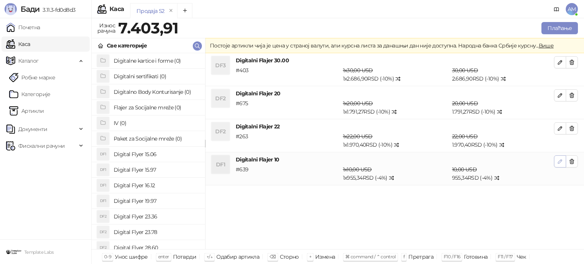
click at [557, 160] on icon "button" at bounding box center [560, 162] width 6 height 6
type input "*"
type input "**"
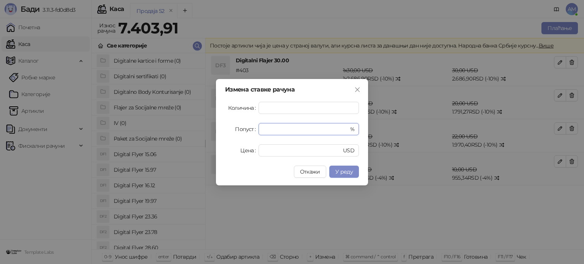
click at [256, 131] on div "Попуст * %" at bounding box center [292, 129] width 134 height 12
click at [350, 169] on span "У реду" at bounding box center [345, 172] width 18 height 7
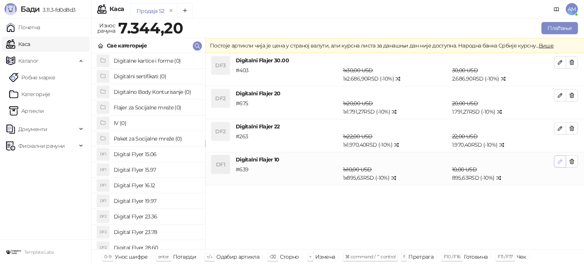
click at [559, 161] on icon "button" at bounding box center [560, 162] width 6 height 6
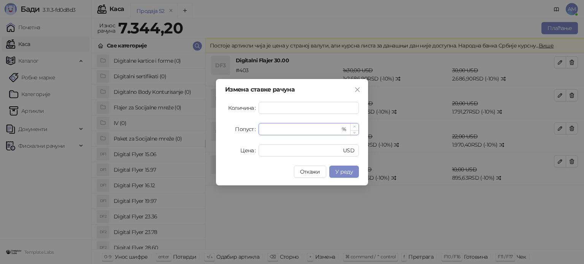
click at [358, 124] on span "Increase Value" at bounding box center [354, 127] width 8 height 7
click at [352, 172] on span "У реду" at bounding box center [345, 172] width 18 height 7
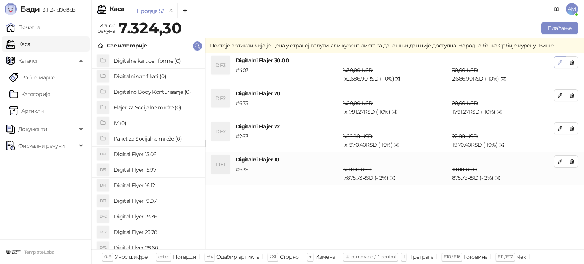
click at [558, 62] on icon "button" at bounding box center [560, 62] width 6 height 6
type input "**"
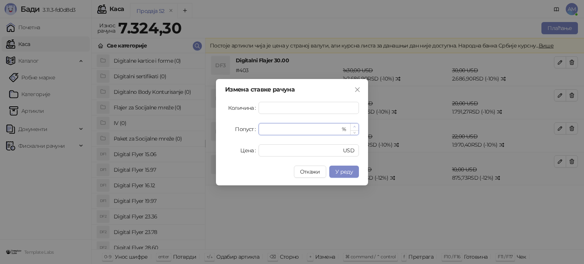
click at [355, 127] on icon "up" at bounding box center [355, 127] width 3 height 3
click at [341, 175] on span "У реду" at bounding box center [345, 172] width 18 height 7
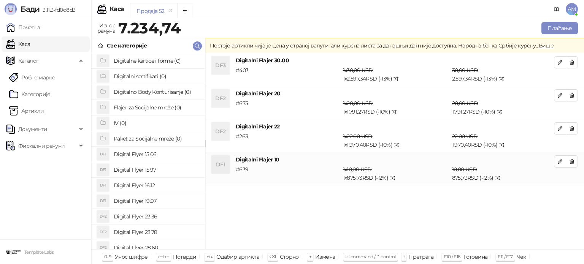
click at [555, 96] on button "button" at bounding box center [560, 95] width 12 height 12
type input "**"
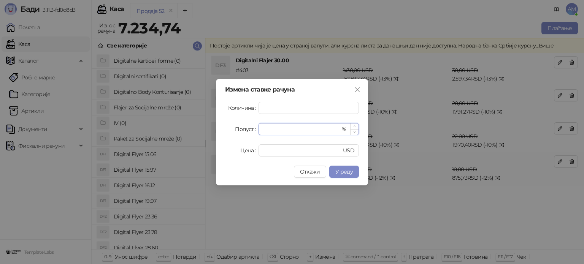
click at [350, 124] on span "Increase Value" at bounding box center [354, 127] width 8 height 6
click at [355, 127] on icon "up" at bounding box center [355, 127] width 3 height 3
click at [352, 175] on button "У реду" at bounding box center [345, 172] width 30 height 12
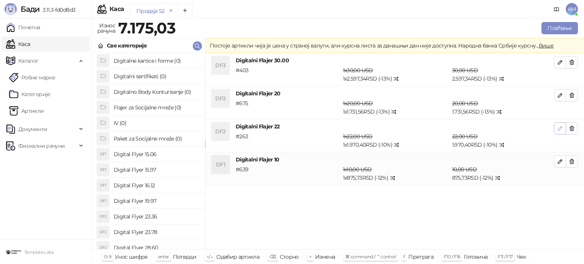
click at [558, 126] on icon "button" at bounding box center [560, 129] width 6 height 6
type input "**"
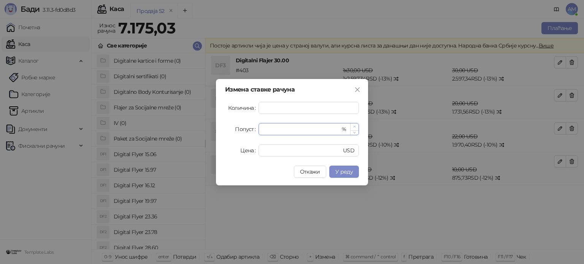
click at [354, 125] on span "Increase Value" at bounding box center [354, 127] width 8 height 7
click at [354, 171] on button "У реду" at bounding box center [345, 172] width 30 height 12
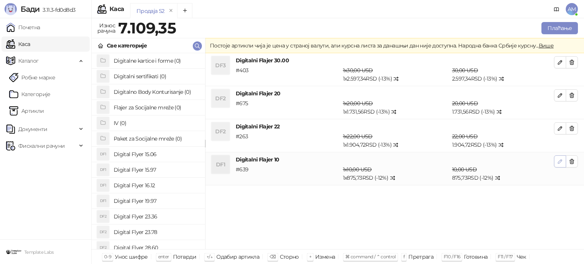
click at [556, 166] on button "button" at bounding box center [560, 162] width 12 height 12
type input "**"
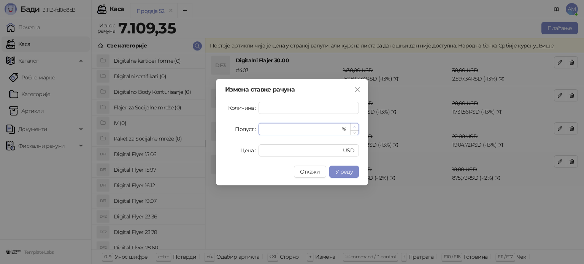
type input "**"
click at [358, 126] on span "Increase Value" at bounding box center [354, 127] width 8 height 7
click at [350, 170] on span "У реду" at bounding box center [345, 172] width 18 height 7
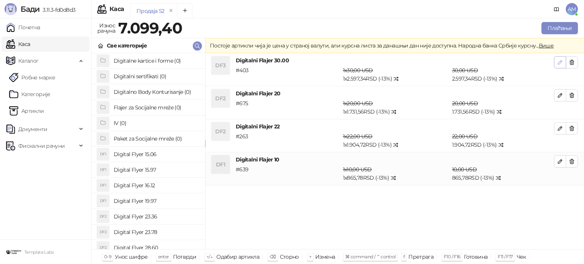
click at [557, 62] on icon "button" at bounding box center [560, 62] width 6 height 6
type input "**"
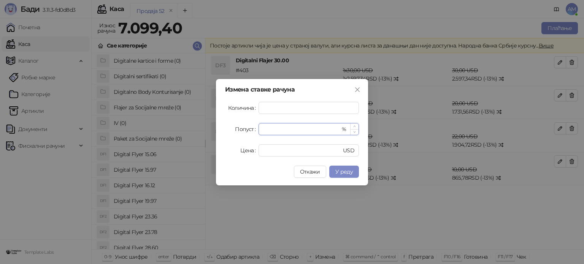
click at [357, 124] on span "Increase Value" at bounding box center [354, 127] width 8 height 6
click at [349, 167] on button "У реду" at bounding box center [345, 172] width 30 height 12
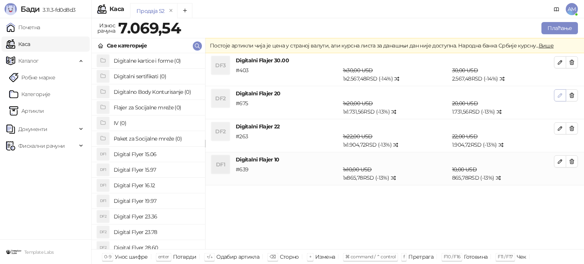
click at [560, 90] on button "button" at bounding box center [560, 95] width 12 height 12
type input "**"
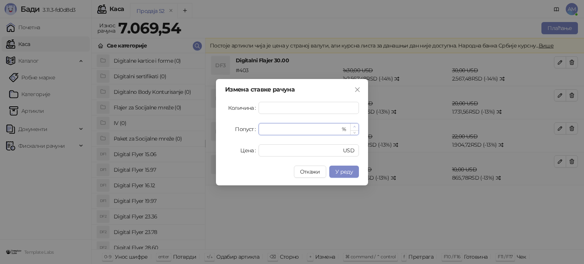
type input "**"
click at [354, 125] on span "Increase Value" at bounding box center [354, 127] width 8 height 7
click at [347, 175] on span "У реду" at bounding box center [345, 172] width 18 height 7
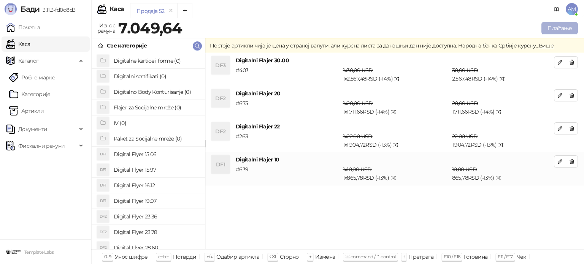
click at [556, 30] on button "Плаћање" at bounding box center [560, 28] width 37 height 12
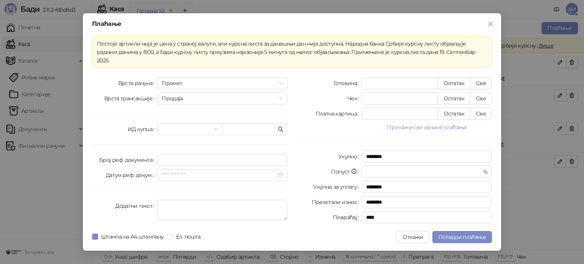
drag, startPoint x: 419, startPoint y: 122, endPoint x: 481, endPoint y: 138, distance: 63.8
click at [420, 123] on button "Прикажи све начине плаћања" at bounding box center [427, 127] width 131 height 9
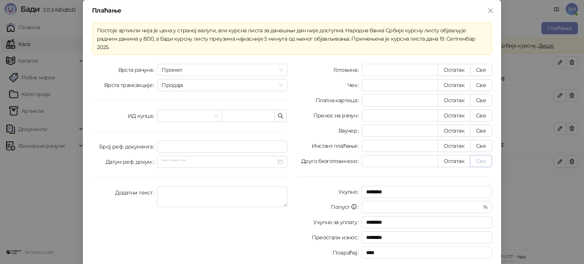
click at [484, 155] on button "Све" at bounding box center [481, 161] width 22 height 12
type input "*******"
type input "****"
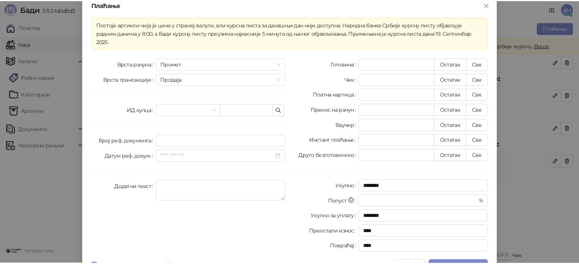
scroll to position [13, 0]
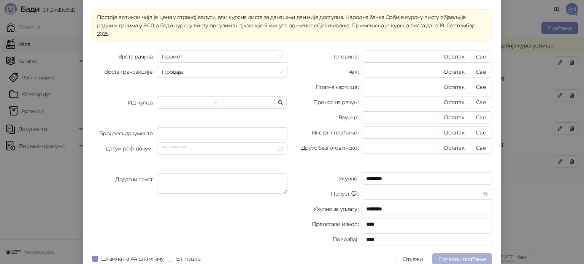
click at [470, 256] on span "Потврди плаћање" at bounding box center [463, 259] width 48 height 7
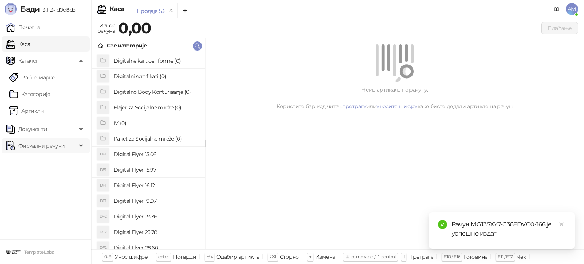
click at [57, 146] on span "Фискални рачуни" at bounding box center [41, 146] width 46 height 15
drag, startPoint x: 60, startPoint y: 175, endPoint x: 64, endPoint y: 170, distance: 6.5
click at [49, 175] on link "По данима" at bounding box center [29, 179] width 40 height 15
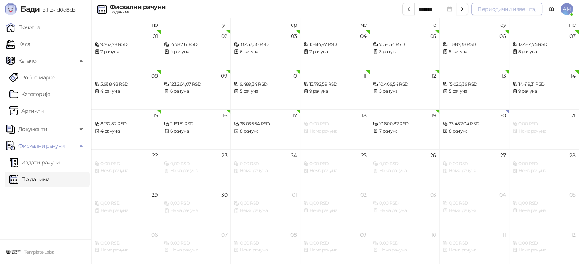
click at [494, 8] on button "Периодични извештај" at bounding box center [506, 9] width 71 height 12
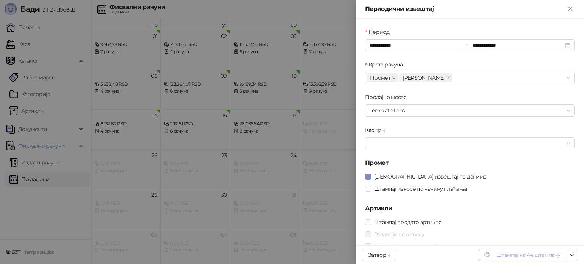
click at [532, 256] on button "Штампај на А4 штампачу" at bounding box center [522, 255] width 88 height 12
click at [570, 9] on icon "Close" at bounding box center [570, 8] width 3 height 3
